Goal: Download file/media

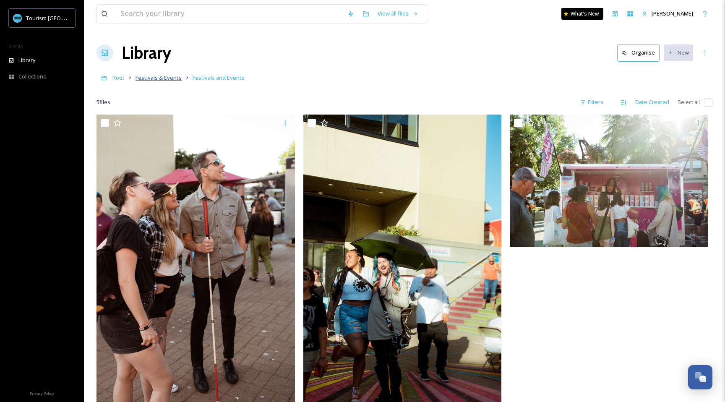
click at [155, 79] on span "Festivals & Events" at bounding box center [159, 78] width 46 height 8
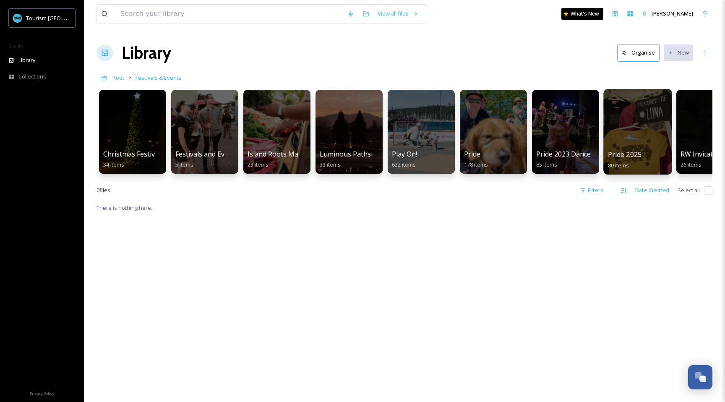
scroll to position [0, 106]
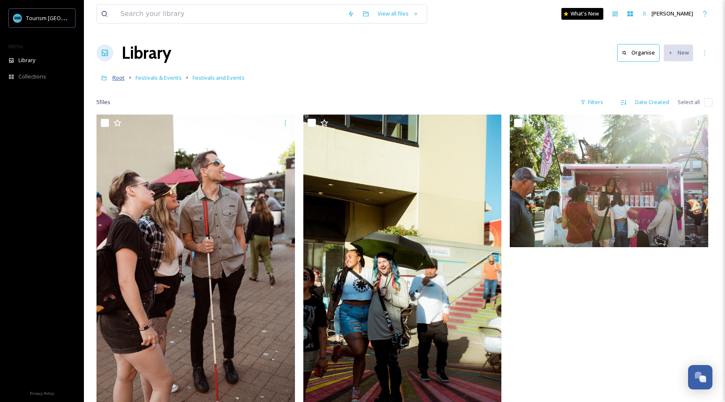
click at [114, 80] on span "Root" at bounding box center [118, 78] width 12 height 8
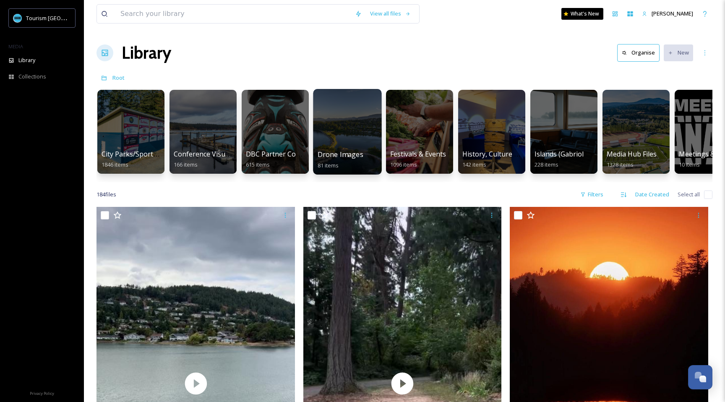
scroll to position [0, 220]
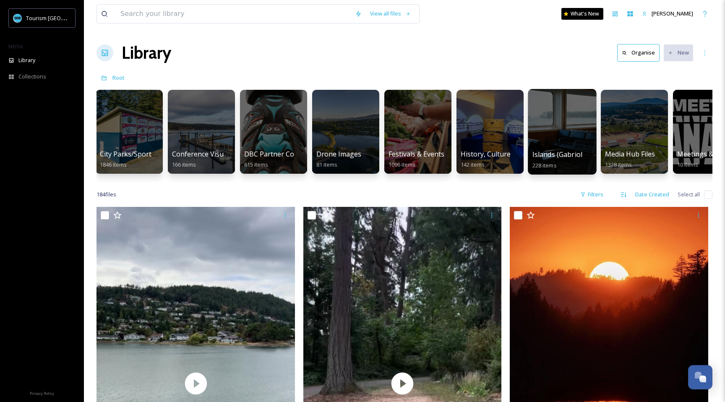
click at [552, 135] on div at bounding box center [562, 132] width 68 height 86
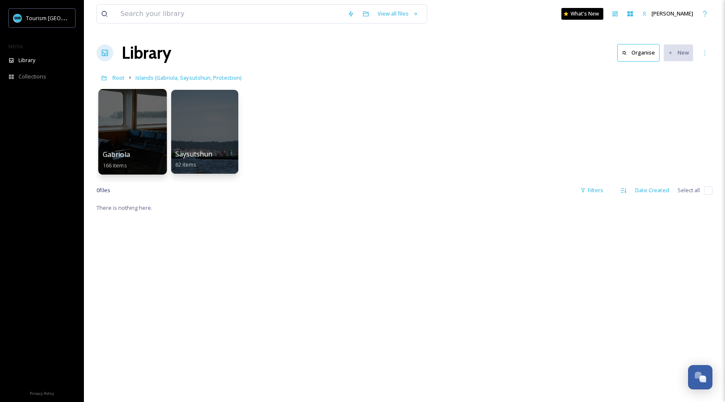
click at [101, 127] on div at bounding box center [132, 132] width 68 height 86
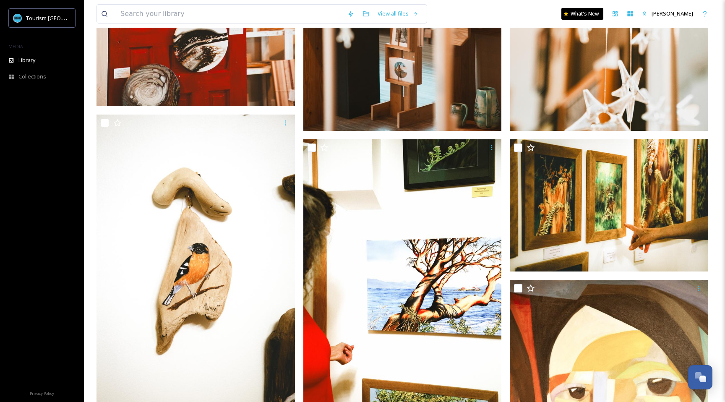
scroll to position [2884, 0]
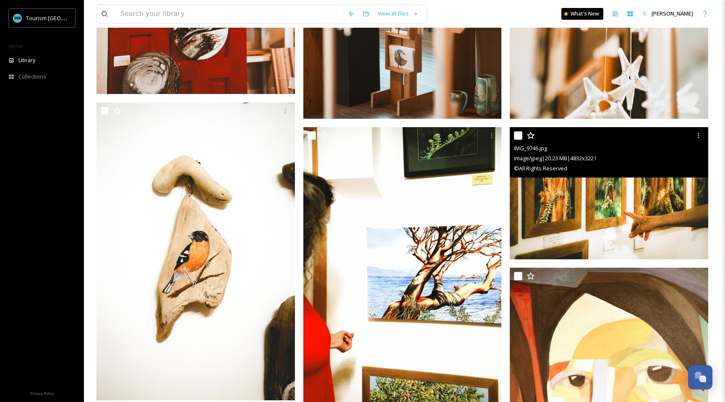
click at [518, 134] on input "checkbox" at bounding box center [518, 135] width 8 height 8
checkbox input "true"
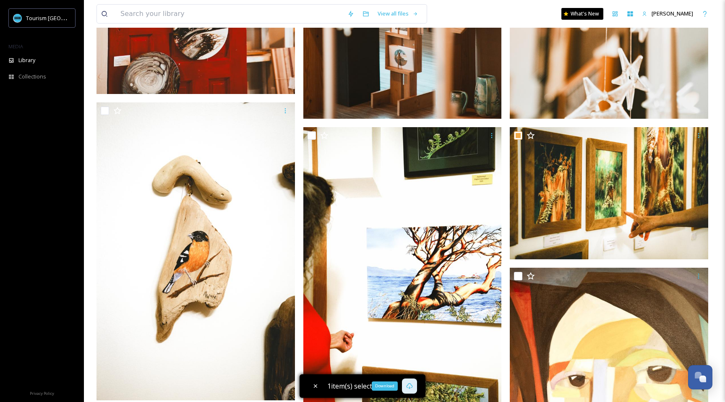
click at [413, 385] on div "Download" at bounding box center [409, 386] width 15 height 15
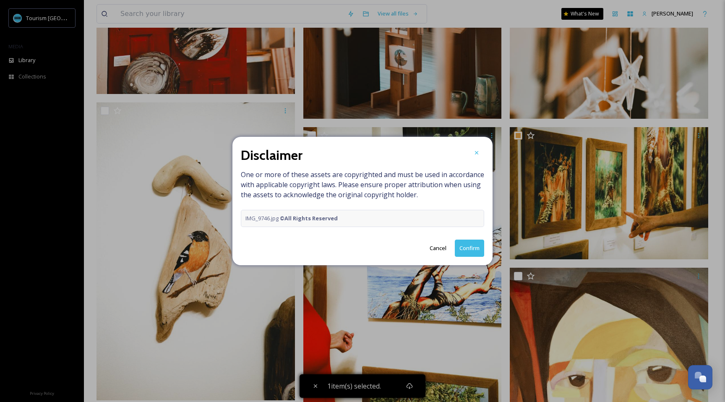
click at [465, 245] on button "Confirm" at bounding box center [469, 248] width 29 height 17
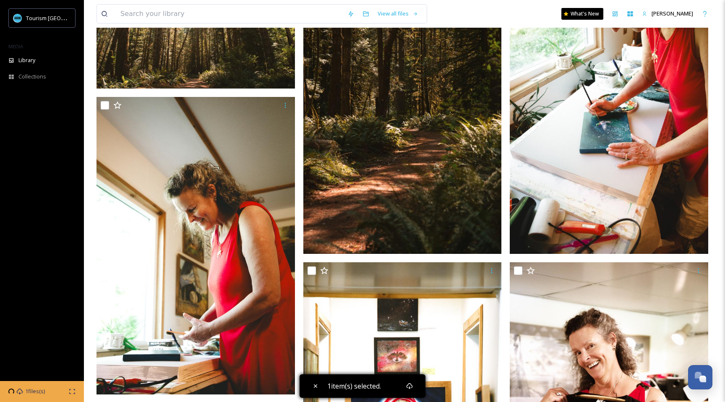
scroll to position [2082, 0]
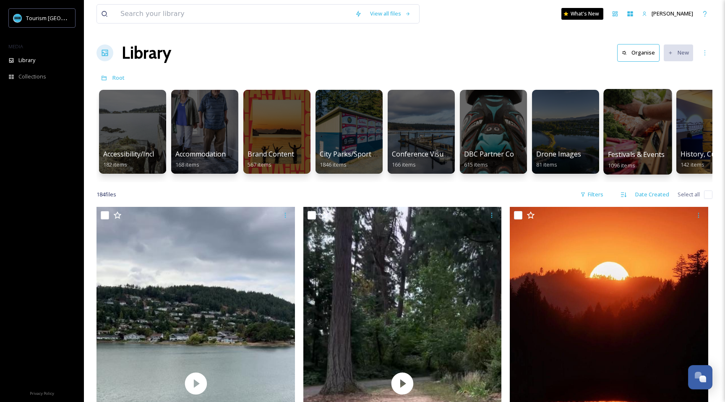
click at [635, 128] on div at bounding box center [637, 132] width 68 height 86
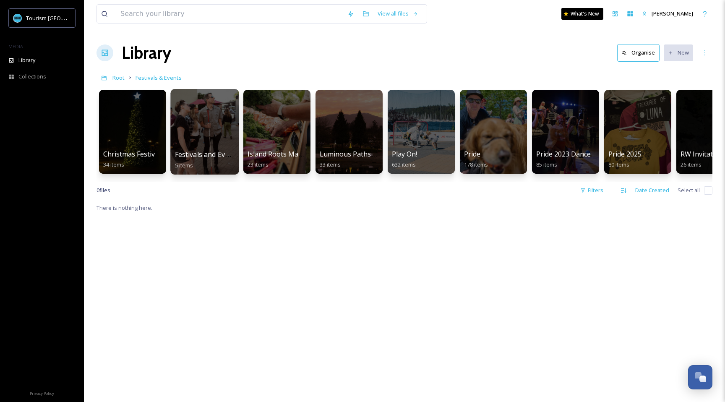
click at [209, 137] on div at bounding box center [204, 132] width 68 height 86
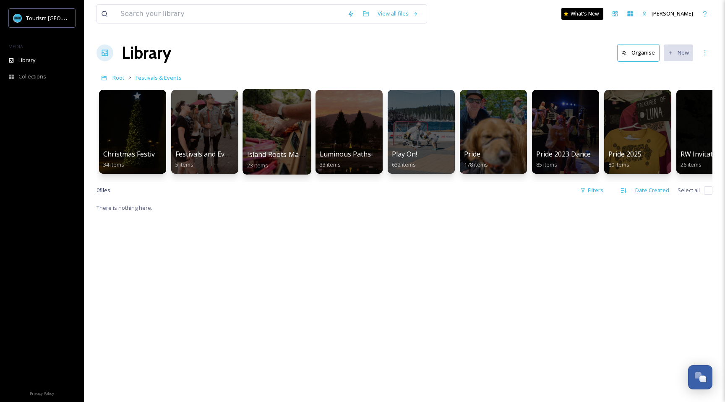
click at [292, 137] on div at bounding box center [277, 132] width 68 height 86
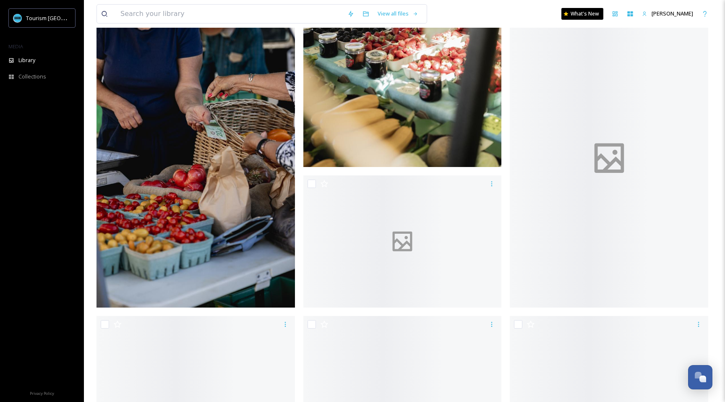
scroll to position [1138, 0]
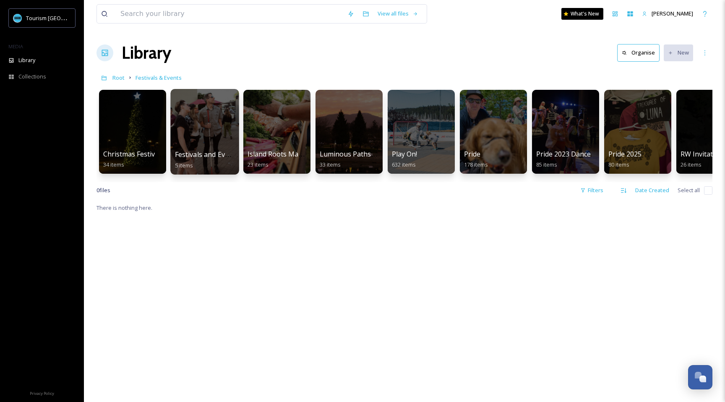
click at [182, 130] on div at bounding box center [204, 132] width 68 height 86
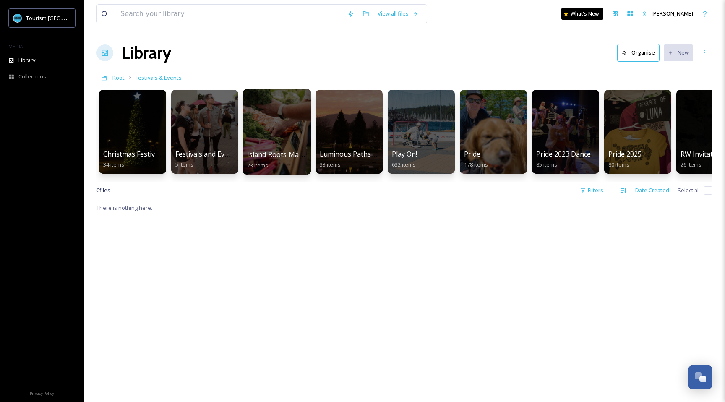
click at [274, 134] on div at bounding box center [277, 132] width 68 height 86
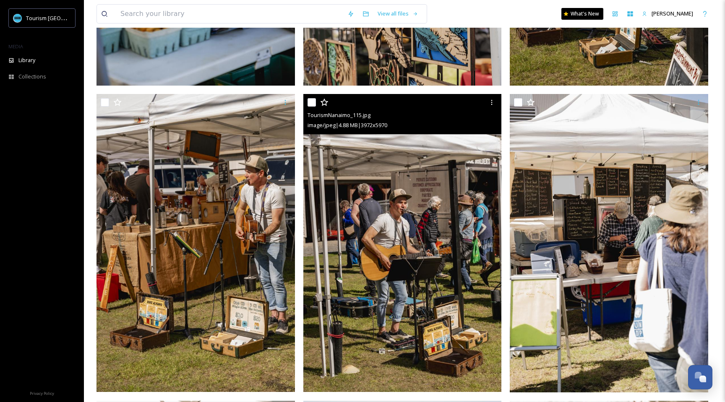
scroll to position [1088, 0]
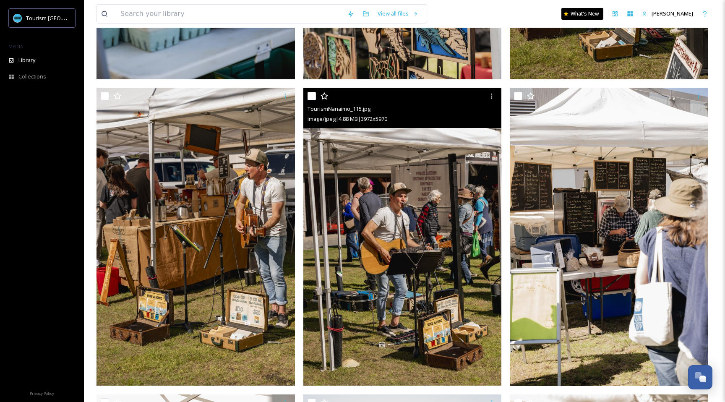
click at [311, 92] on input "checkbox" at bounding box center [312, 96] width 8 height 8
checkbox input "true"
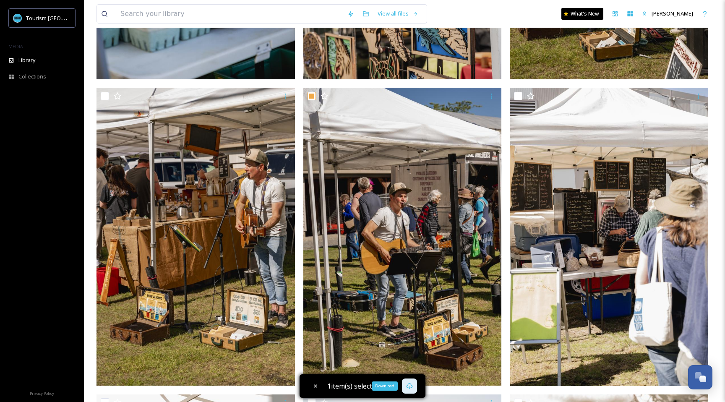
click at [410, 385] on icon at bounding box center [409, 386] width 7 height 7
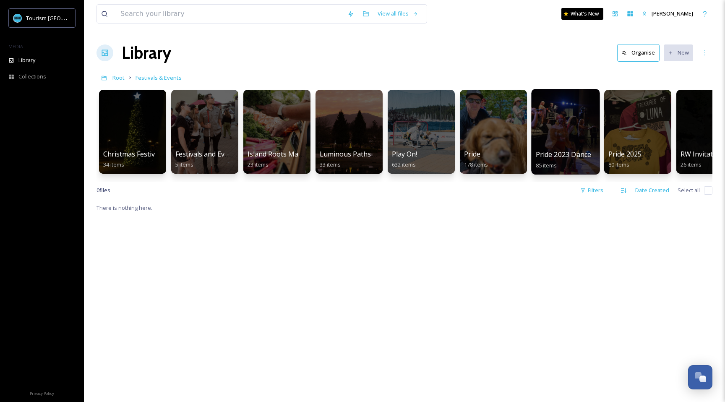
click at [568, 110] on div at bounding box center [565, 132] width 68 height 86
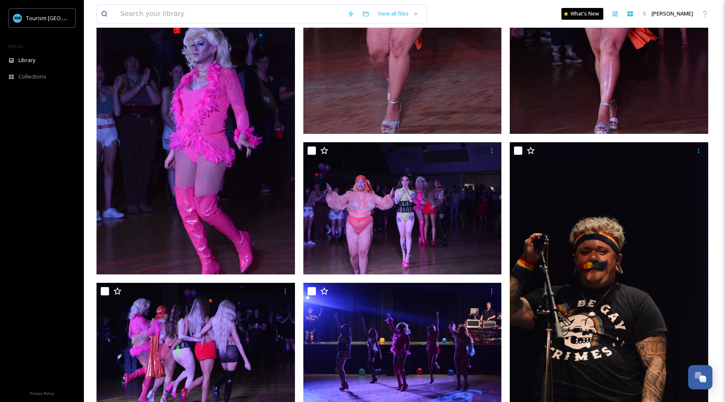
scroll to position [389, 0]
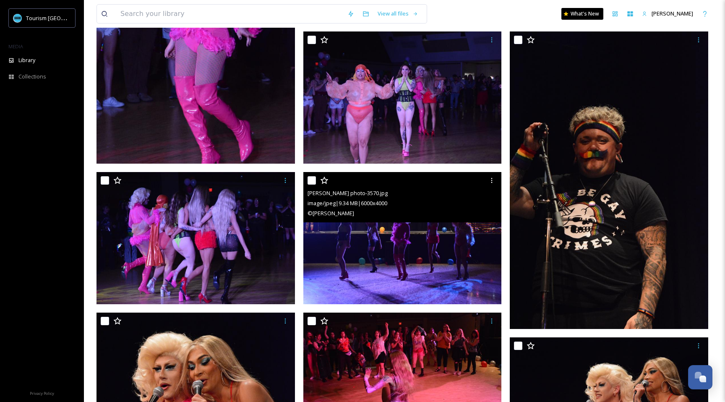
click at [311, 178] on input "checkbox" at bounding box center [312, 180] width 8 height 8
checkbox input "true"
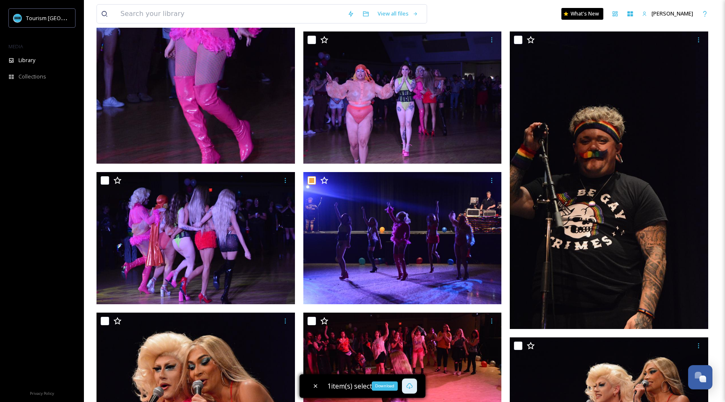
click at [407, 383] on icon at bounding box center [409, 386] width 7 height 7
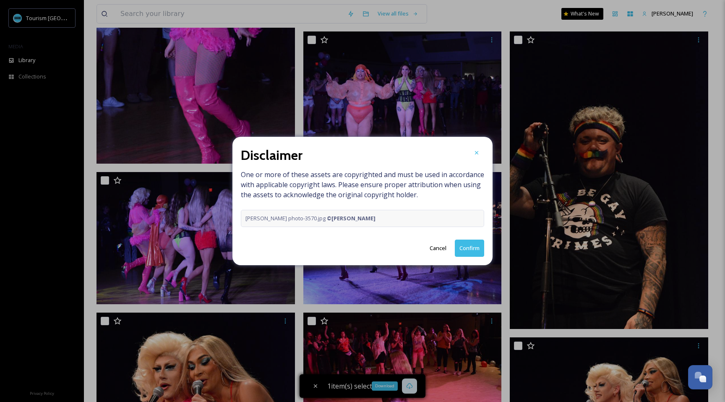
click at [475, 247] on button "Confirm" at bounding box center [469, 248] width 29 height 17
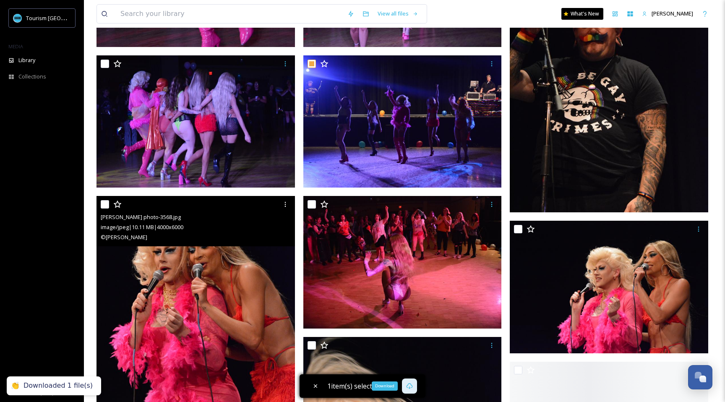
scroll to position [515, 0]
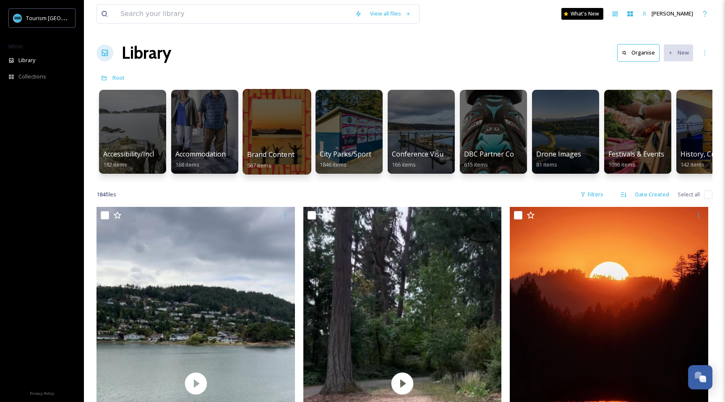
click at [267, 137] on div at bounding box center [277, 132] width 68 height 86
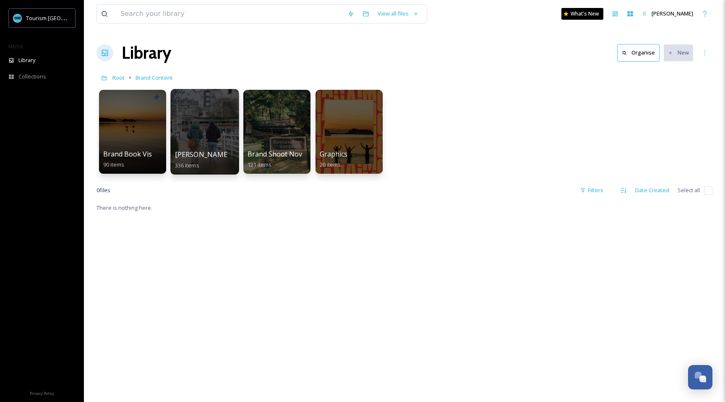
click at [201, 143] on div at bounding box center [204, 132] width 68 height 86
click at [127, 132] on div at bounding box center [132, 132] width 68 height 86
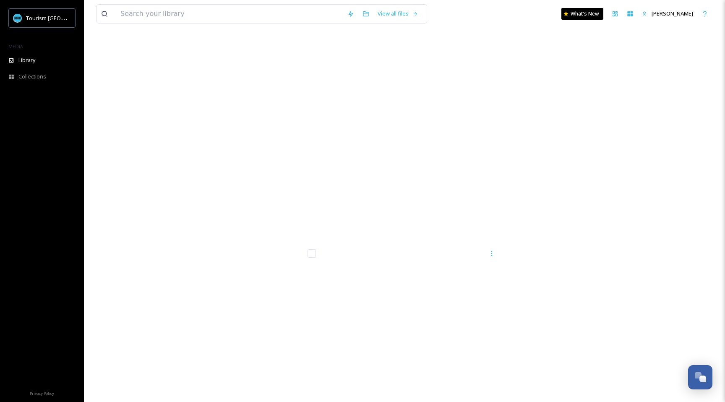
scroll to position [6107, 0]
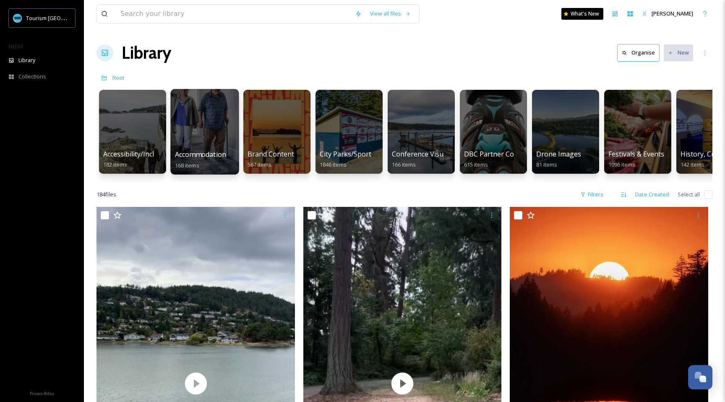
click at [183, 118] on div at bounding box center [204, 132] width 68 height 86
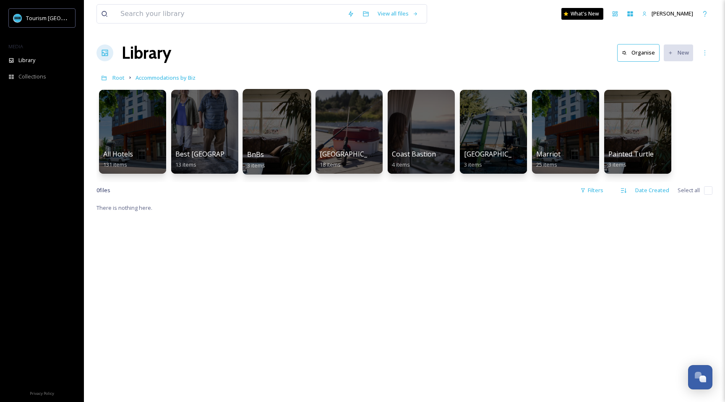
click at [289, 133] on div at bounding box center [277, 132] width 68 height 86
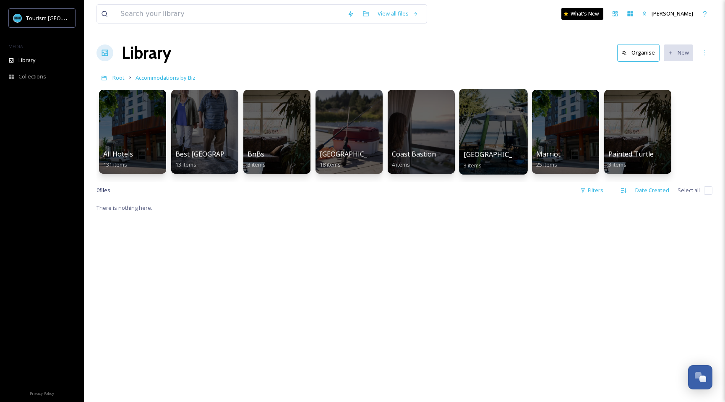
click at [499, 143] on div at bounding box center [493, 132] width 68 height 86
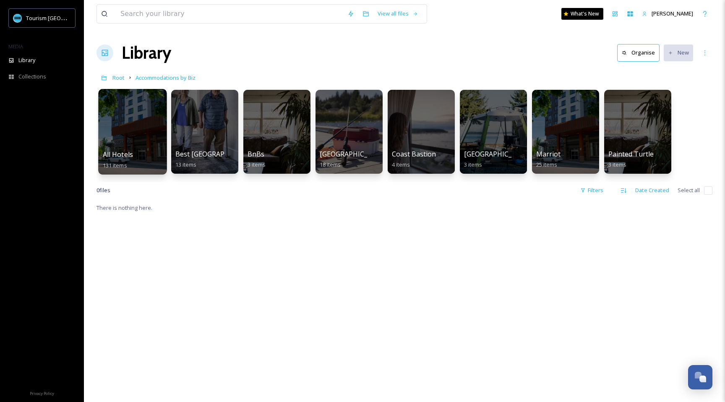
click at [120, 140] on div at bounding box center [132, 132] width 68 height 86
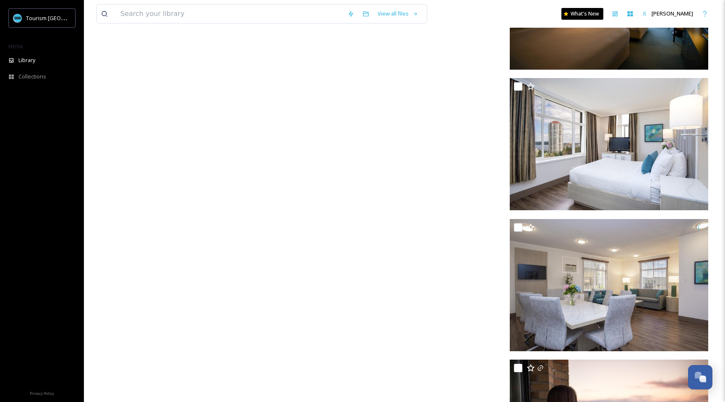
scroll to position [7093, 0]
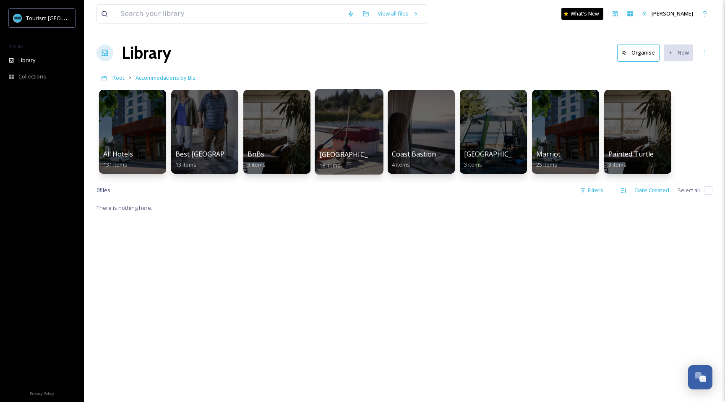
click at [347, 140] on div at bounding box center [349, 132] width 68 height 86
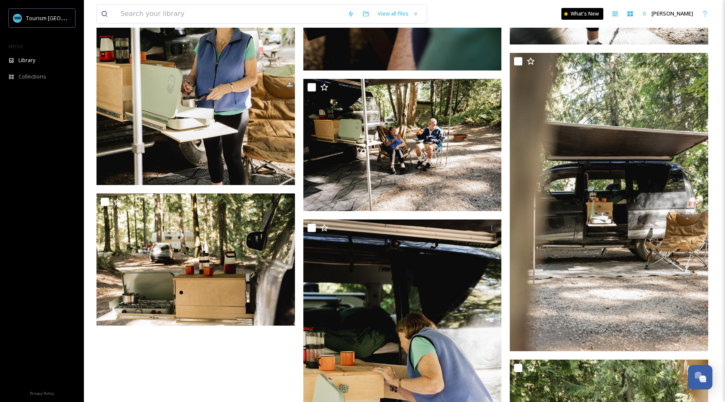
scroll to position [922, 0]
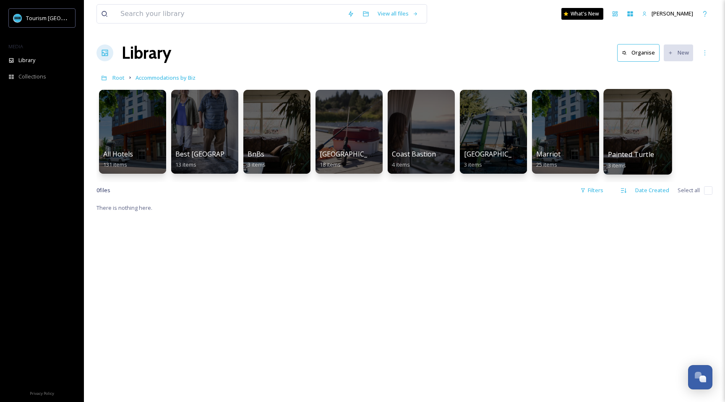
click at [627, 148] on div at bounding box center [637, 132] width 68 height 86
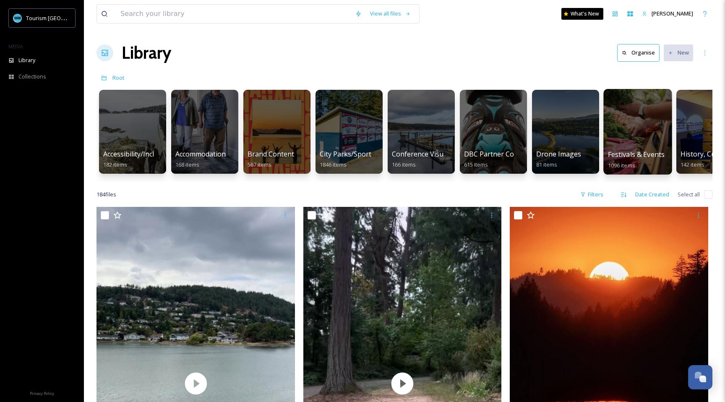
click at [634, 136] on div at bounding box center [637, 132] width 68 height 86
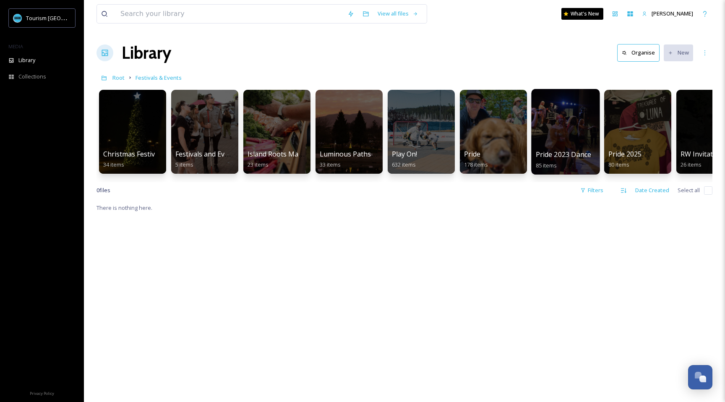
click at [562, 140] on div at bounding box center [565, 132] width 68 height 86
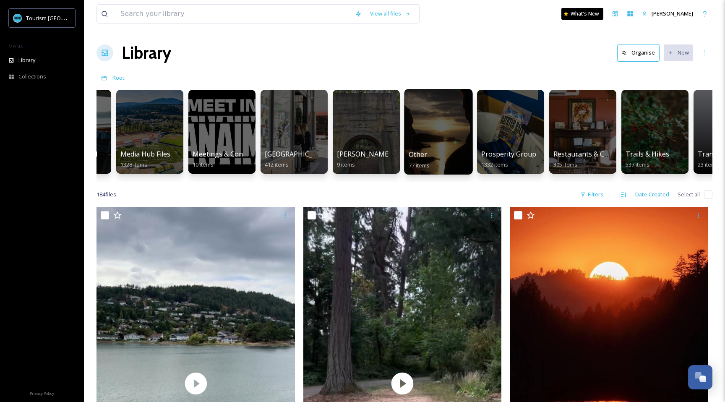
scroll to position [0, 745]
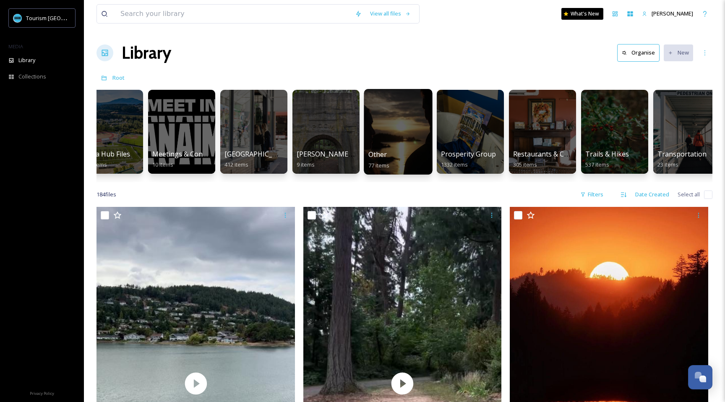
click at [387, 128] on div at bounding box center [398, 132] width 68 height 86
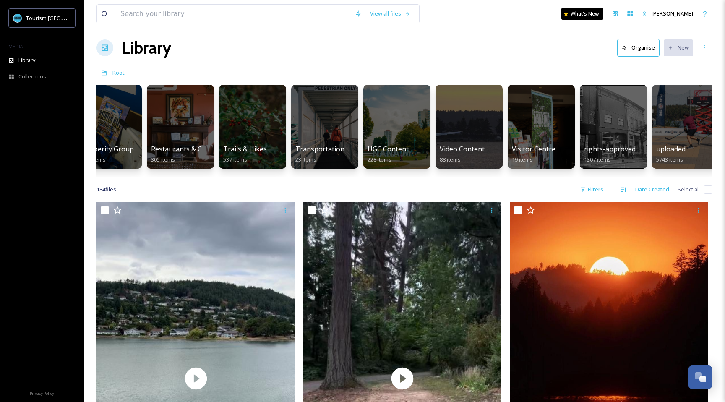
scroll to position [0, 1116]
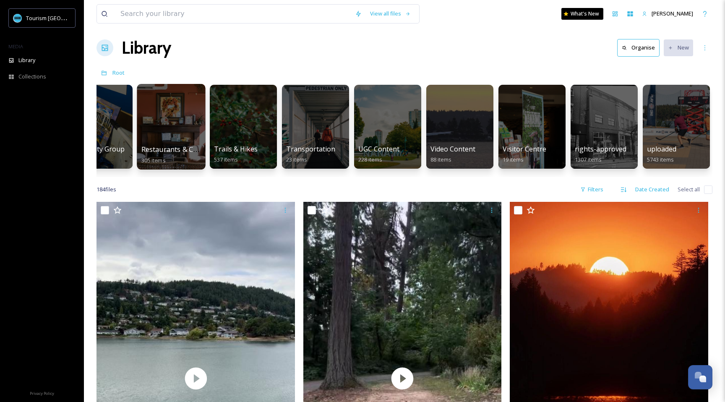
click at [187, 124] on div at bounding box center [171, 127] width 68 height 86
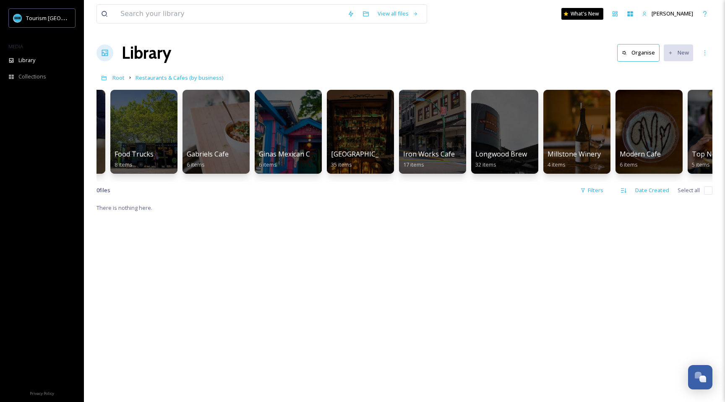
scroll to position [0, 402]
